Goal: Check status: Verify the current state of an ongoing process or item

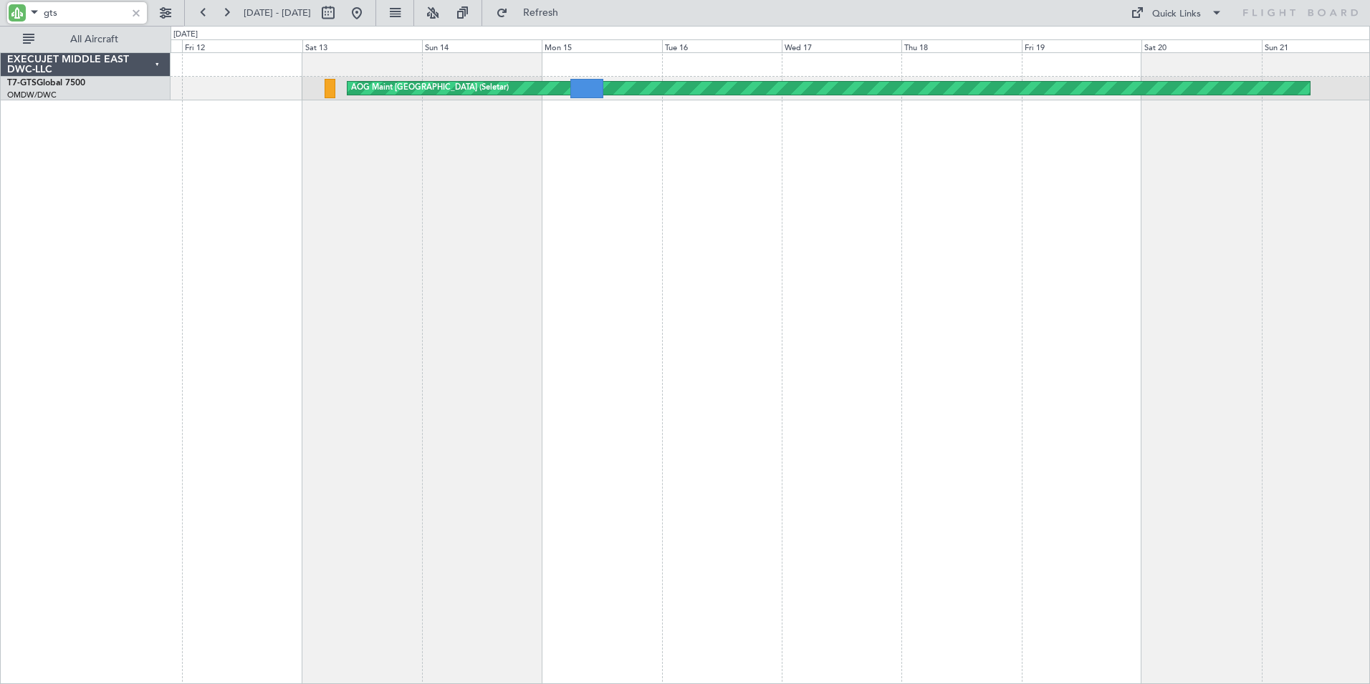
drag, startPoint x: 83, startPoint y: 10, endPoint x: 0, endPoint y: 10, distance: 83.1
click at [0, 10] on html "gts [DATE] - [DATE] Refresh Quick Links All Aircraft AOG Maint Singapore (Selet…" at bounding box center [685, 342] width 1370 height 684
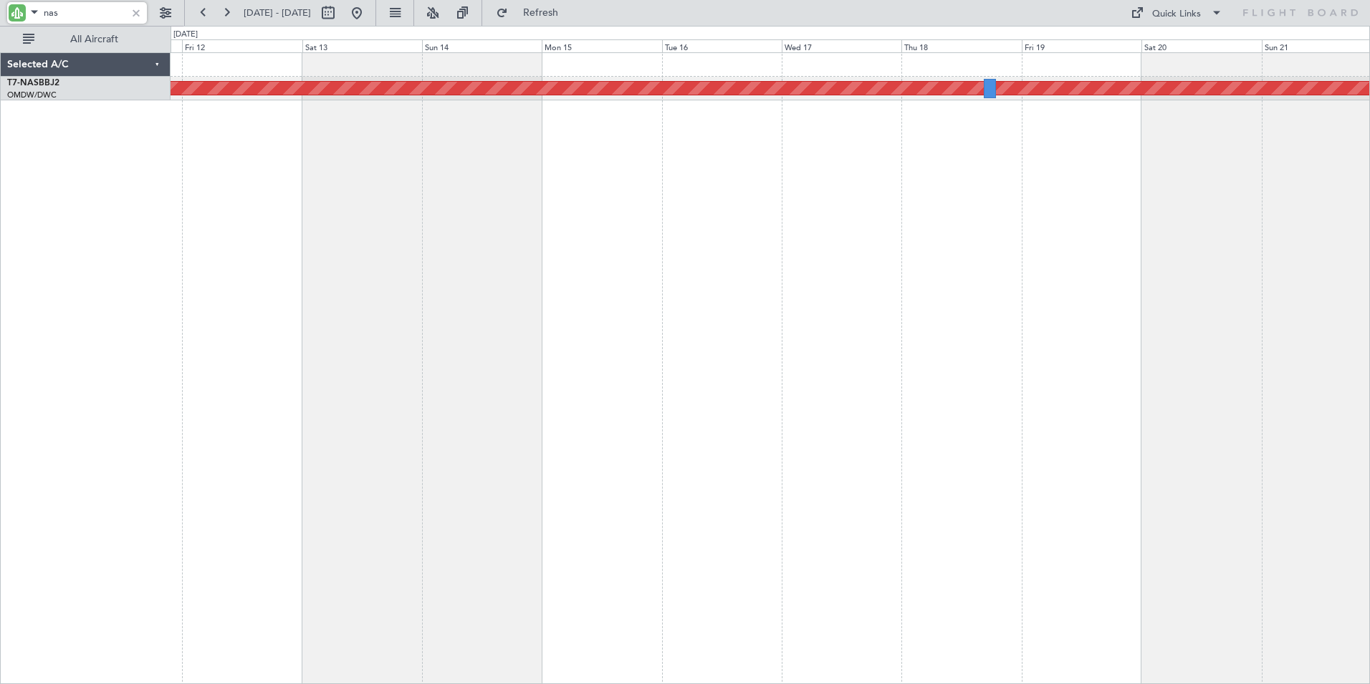
drag, startPoint x: 68, startPoint y: 18, endPoint x: 31, endPoint y: 19, distance: 37.3
click at [31, 19] on div "nas" at bounding box center [77, 12] width 140 height 21
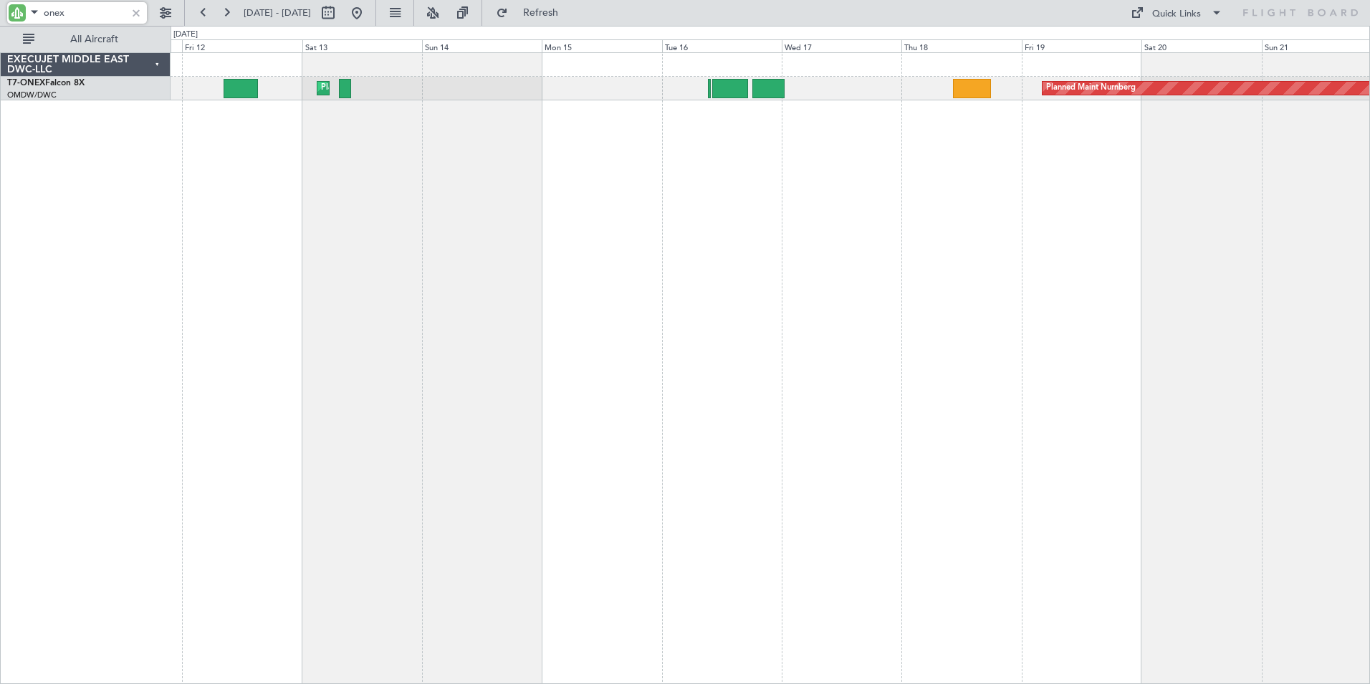
click at [400, 242] on div "Planned Maint Nurnberg Planned Maint [GEOGRAPHIC_DATA] (Al Maktoum Intl) Planne…" at bounding box center [771, 367] width 1200 height 631
drag, startPoint x: 81, startPoint y: 16, endPoint x: -44, endPoint y: 16, distance: 125.4
click at [0, 16] on html "onex [DATE] - [DATE] Refresh Quick Links All Aircraft Planned Maint Nurnberg Pl…" at bounding box center [685, 342] width 1370 height 684
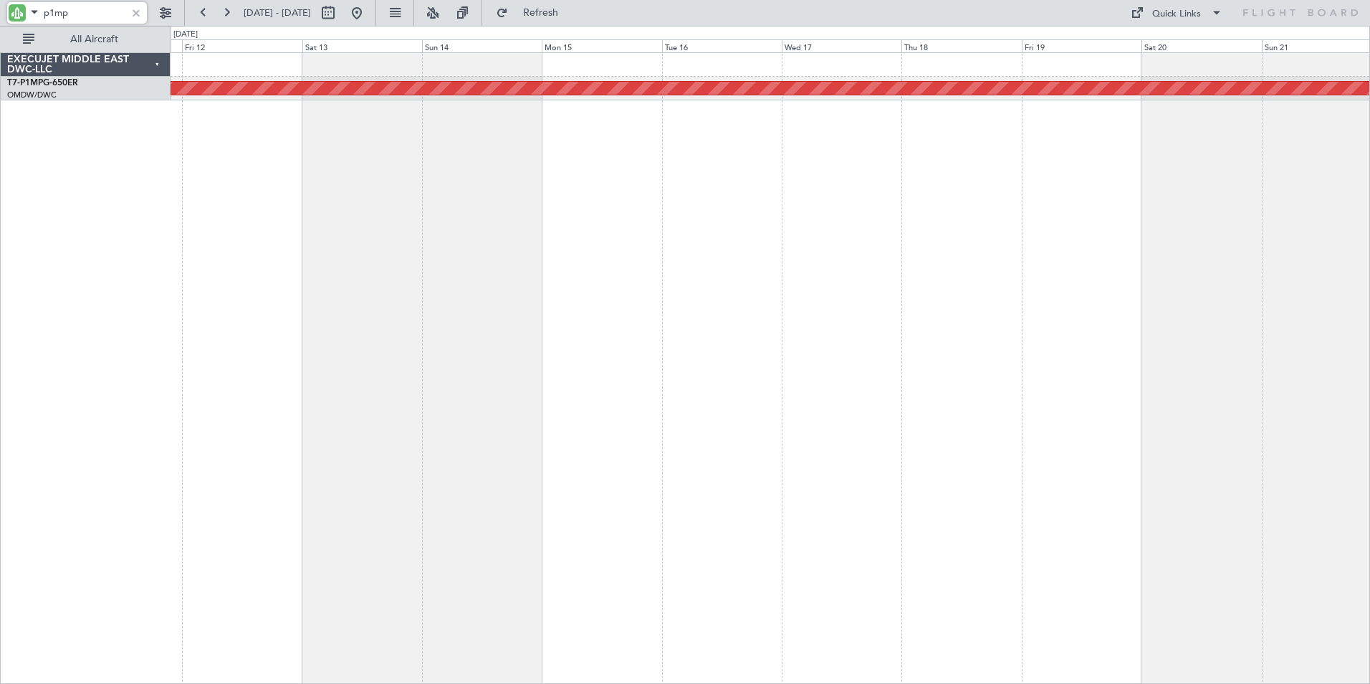
drag, startPoint x: 77, startPoint y: 15, endPoint x: 31, endPoint y: 14, distance: 45.9
click at [31, 14] on div "p1mp" at bounding box center [77, 12] width 140 height 21
drag, startPoint x: 58, startPoint y: 12, endPoint x: -4, endPoint y: 12, distance: 62.3
click at [0, 12] on html "xan [DATE] - [DATE] Refresh Quick Links All Aircraft AOG Maint [GEOGRAPHIC_DATA…" at bounding box center [685, 342] width 1370 height 684
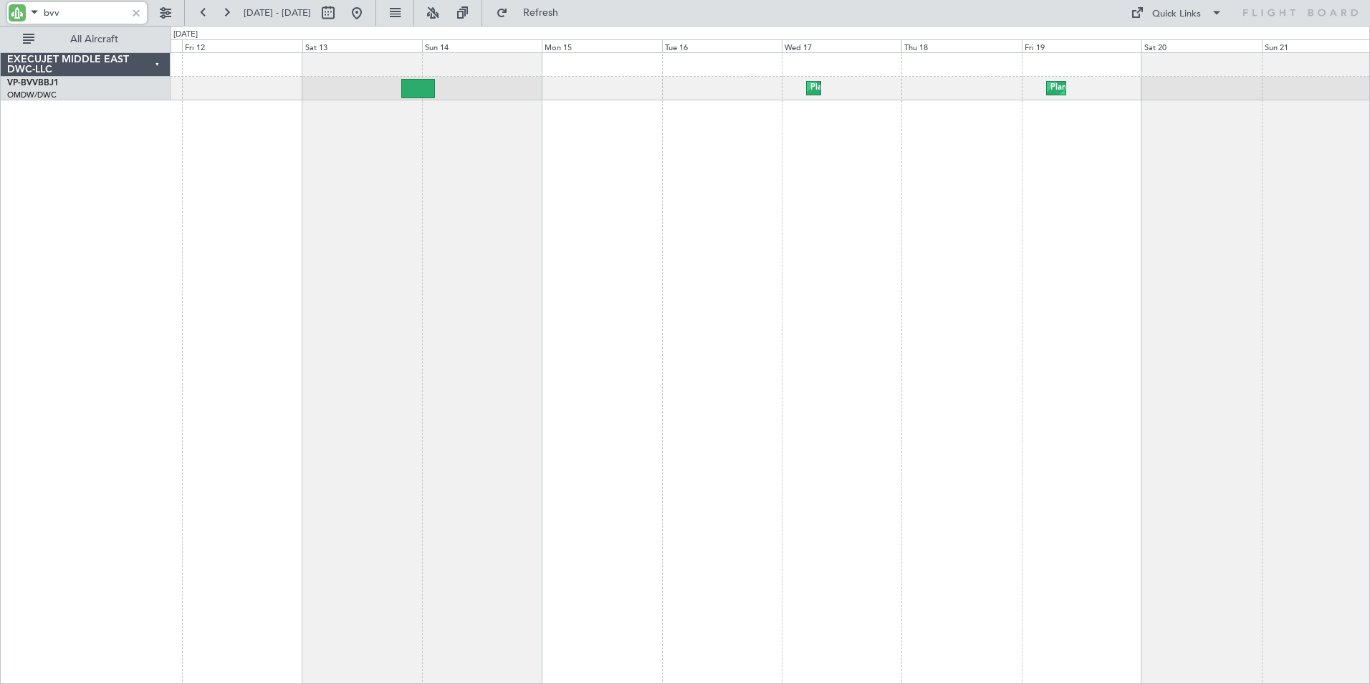
type input "bvv"
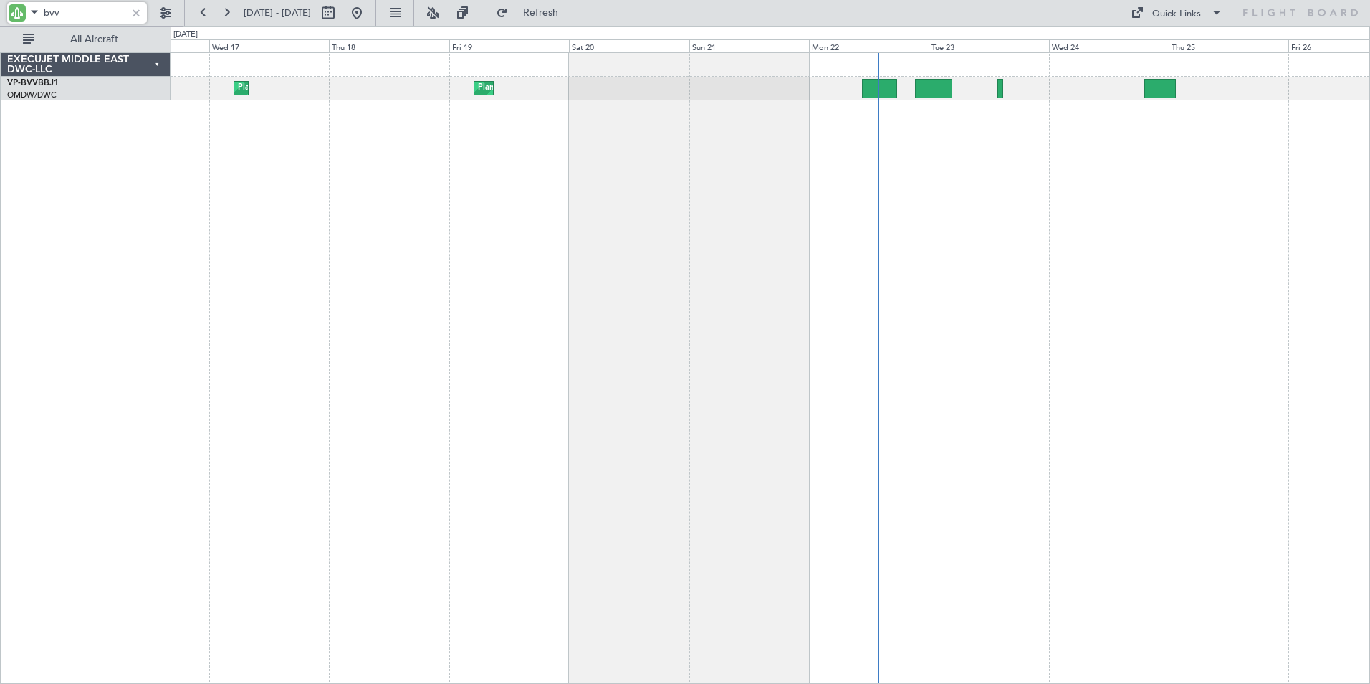
click at [482, 269] on div "Planned Maint Dubai (Al Maktoum Intl) Planned Maint [GEOGRAPHIC_DATA] (Al Makto…" at bounding box center [771, 367] width 1200 height 631
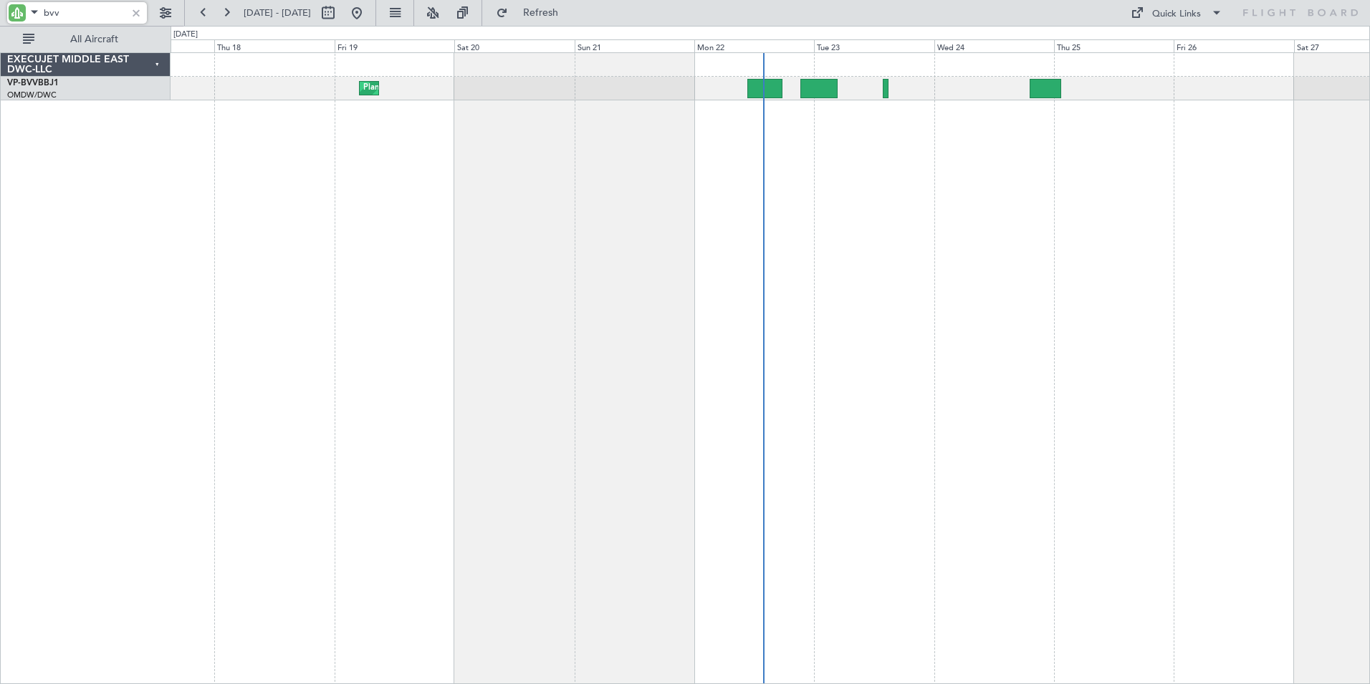
click at [1163, 399] on div "Planned Maint Dubai (Al Maktoum Intl) Planned Maint [GEOGRAPHIC_DATA] (Al Makto…" at bounding box center [771, 367] width 1200 height 631
click at [136, 14] on div at bounding box center [136, 13] width 16 height 16
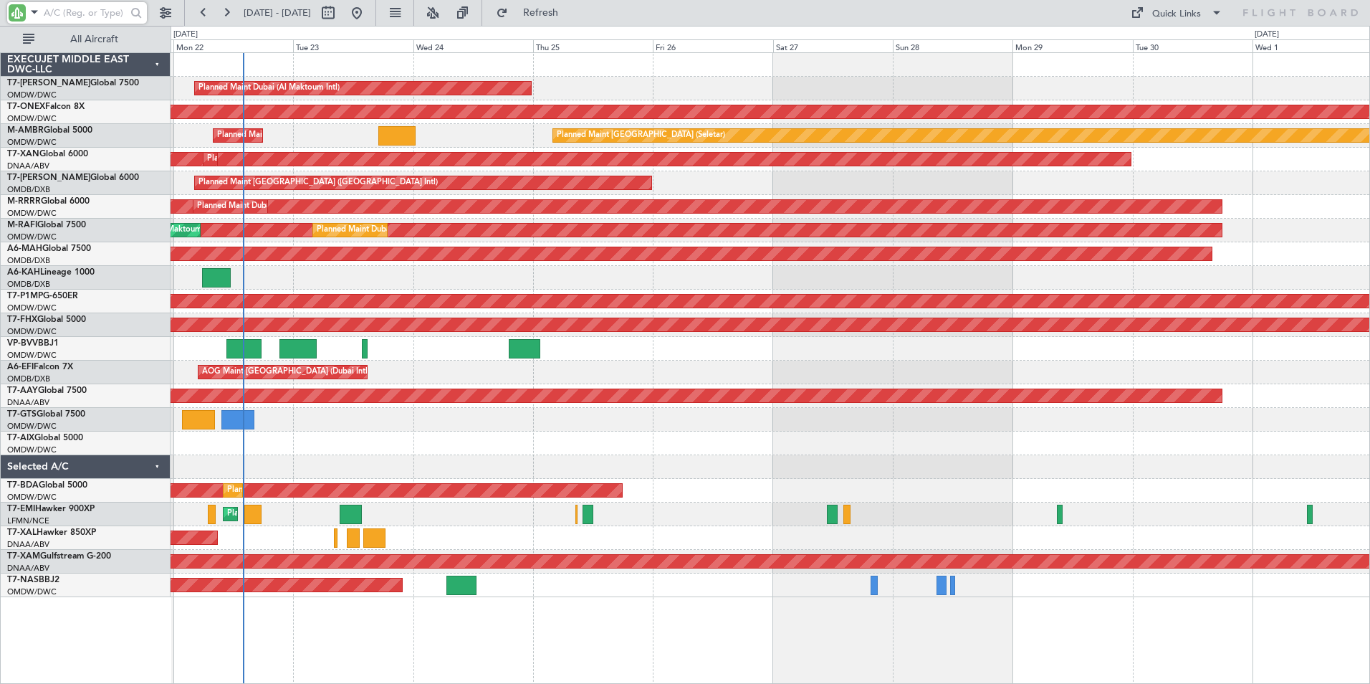
click at [377, 638] on div "Planned Maint Dubai (Al Maktoum Intl) Planned Maint Nurnberg Planned Maint [GEO…" at bounding box center [771, 367] width 1200 height 631
